Goal: Complete application form

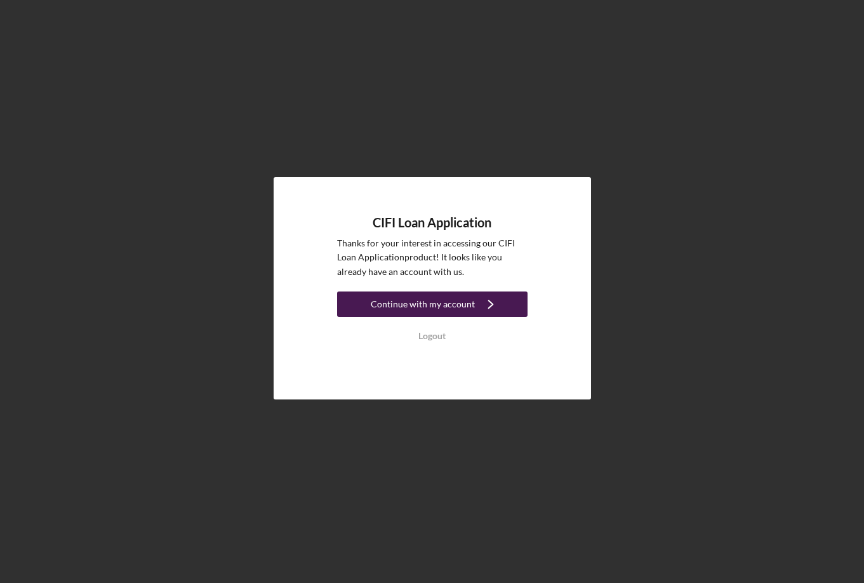
click at [481, 302] on icon "Icon/Navigate" at bounding box center [491, 304] width 32 height 32
